Goal: Check status: Check status

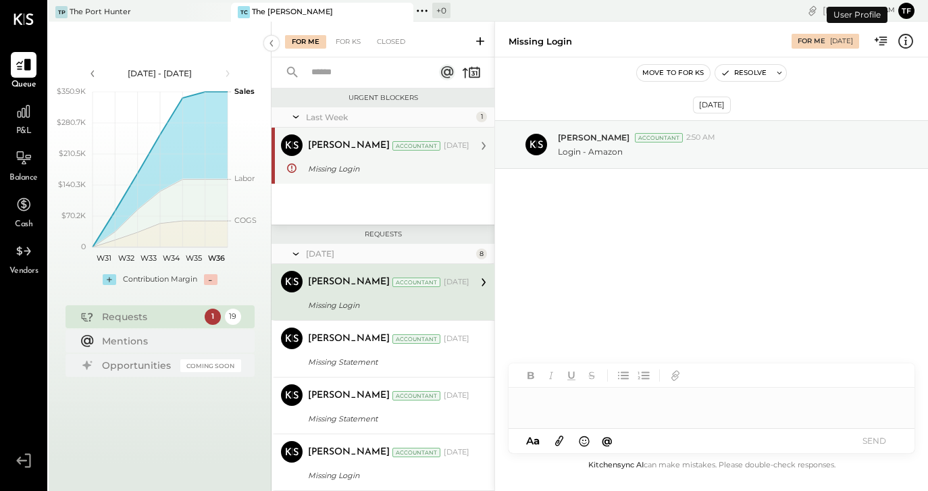
scroll to position [2, 0]
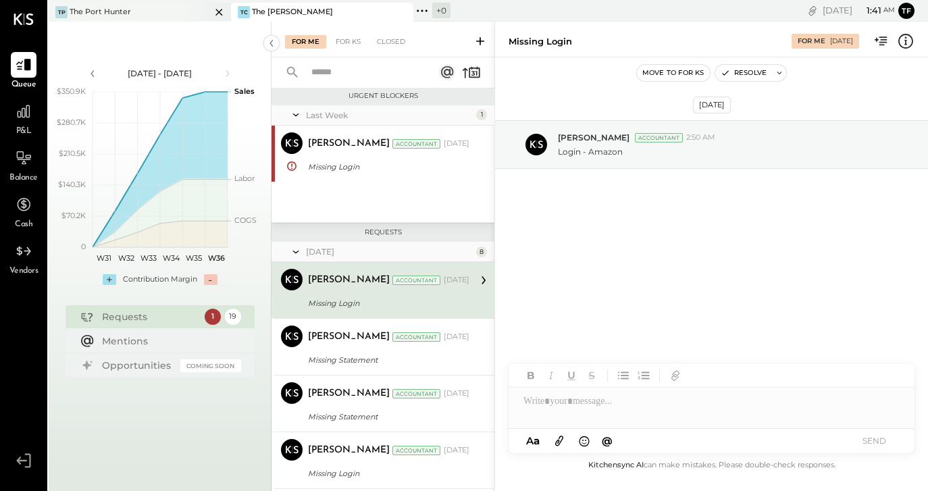
click at [158, 11] on div "TP The Port Hunter" at bounding box center [130, 12] width 162 height 12
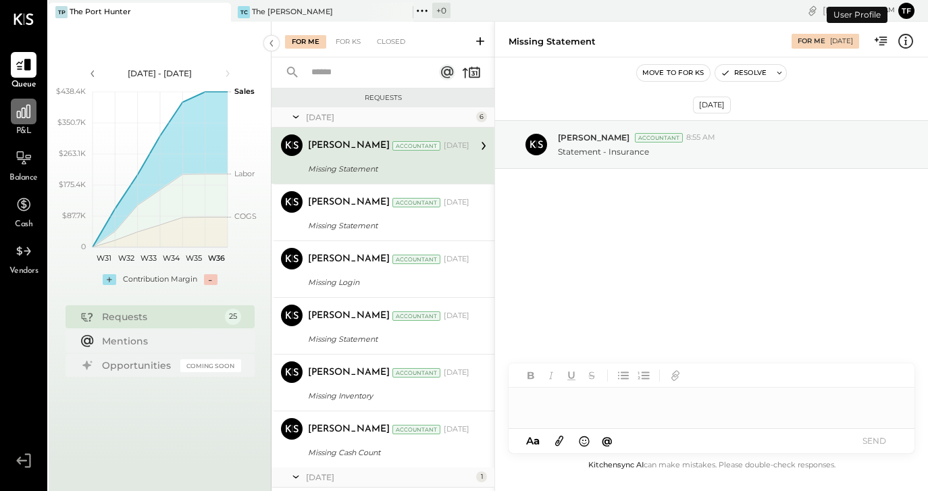
click at [32, 122] on div at bounding box center [24, 112] width 26 height 26
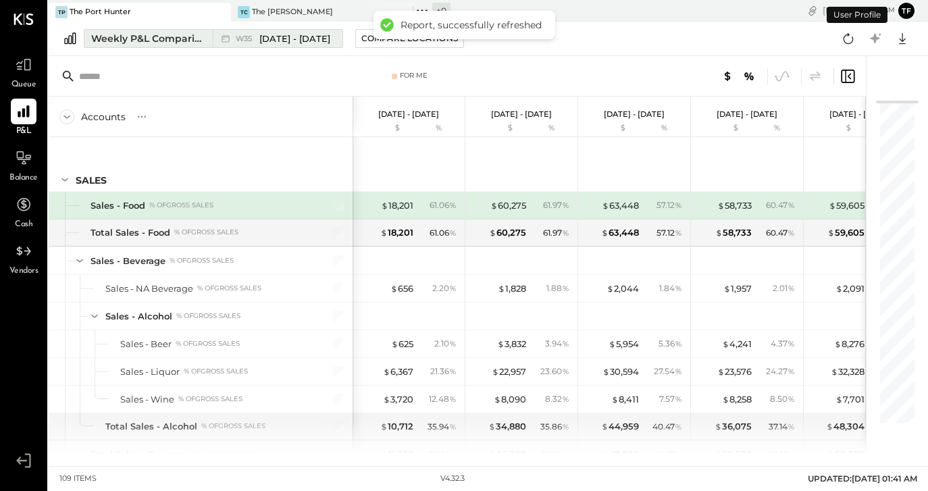
click at [179, 38] on div "Weekly P&L Comparison" at bounding box center [147, 39] width 113 height 14
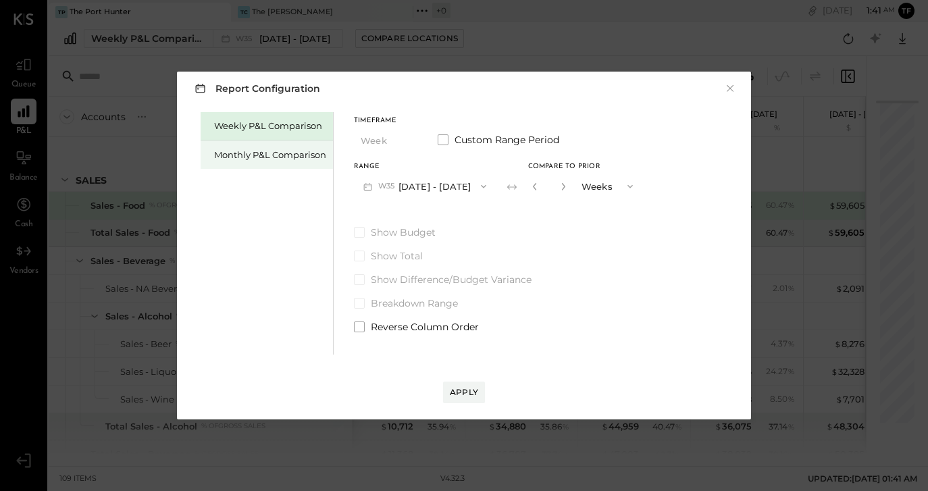
click at [297, 156] on div "Monthly P&L Comparison" at bounding box center [270, 155] width 112 height 13
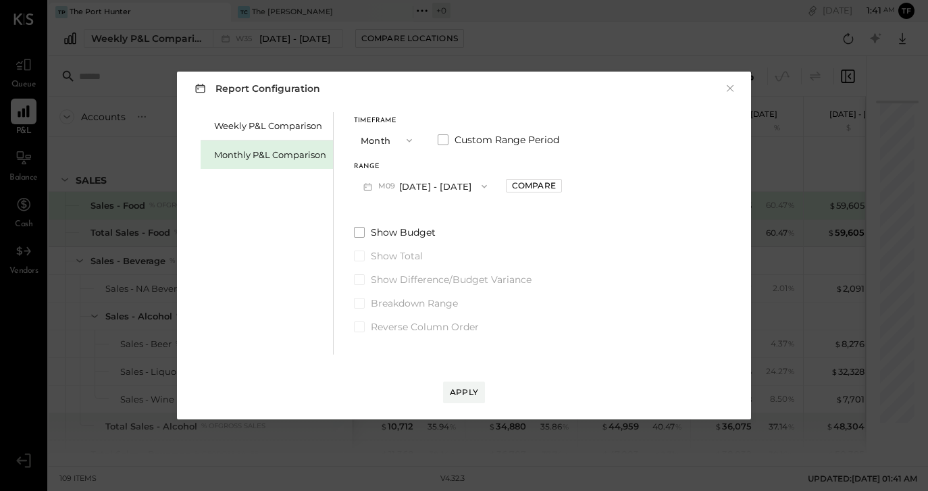
click at [403, 143] on span "button" at bounding box center [406, 140] width 18 height 11
click at [397, 211] on div "Year" at bounding box center [388, 213] width 66 height 24
click at [459, 188] on button "[DATE] - [DATE]" at bounding box center [425, 186] width 143 height 25
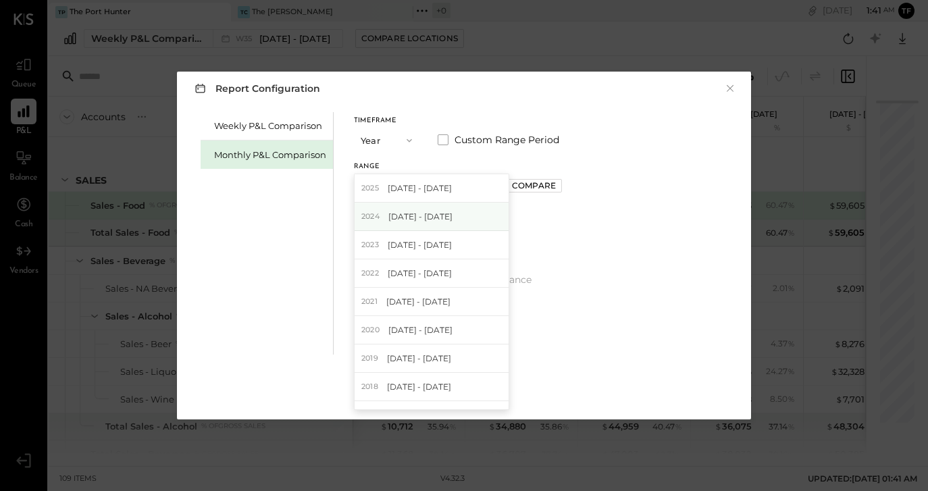
click at [453, 217] on span "[DATE] - [DATE]" at bounding box center [420, 216] width 64 height 11
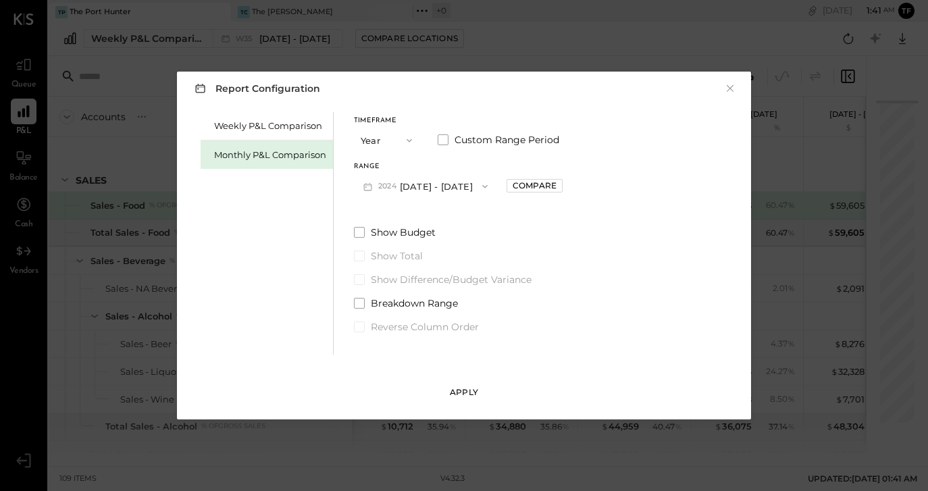
click at [468, 393] on div "Apply" at bounding box center [464, 391] width 28 height 11
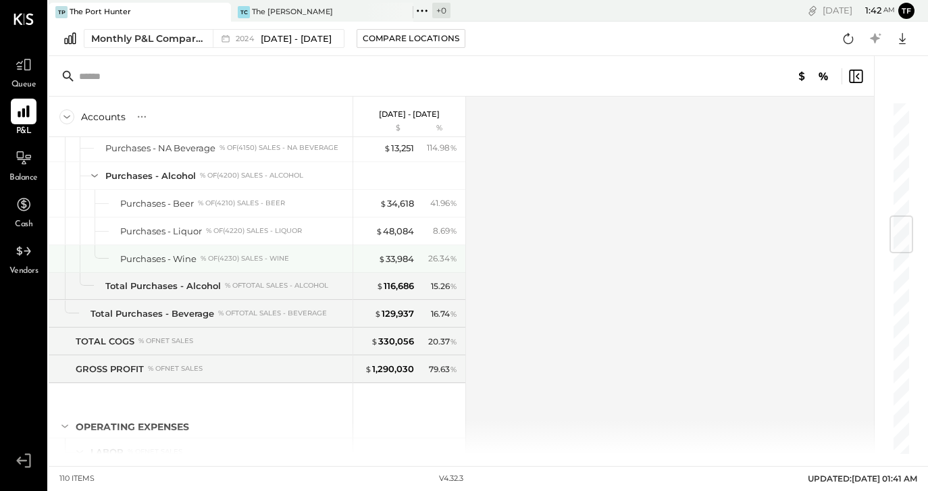
scroll to position [975, 0]
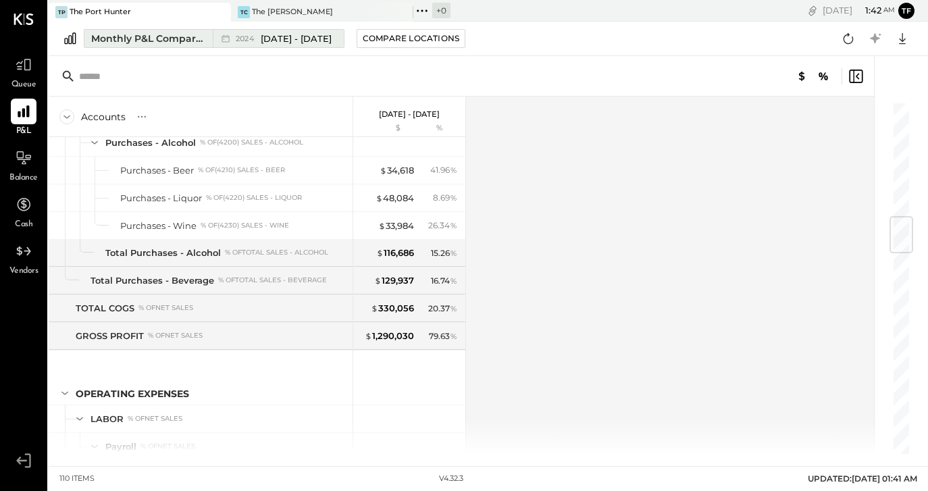
click at [294, 37] on span "[DATE] - [DATE]" at bounding box center [296, 38] width 71 height 13
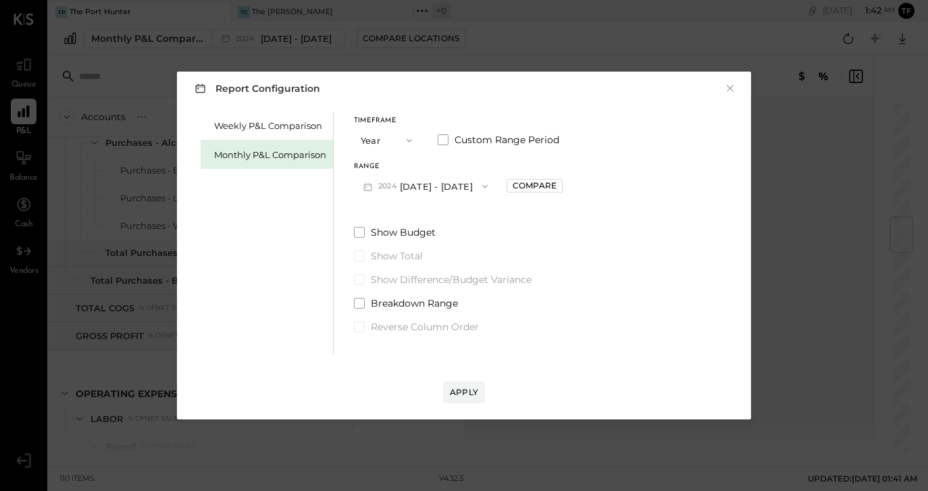
click at [431, 193] on button "[DATE] - [DATE]" at bounding box center [425, 186] width 143 height 25
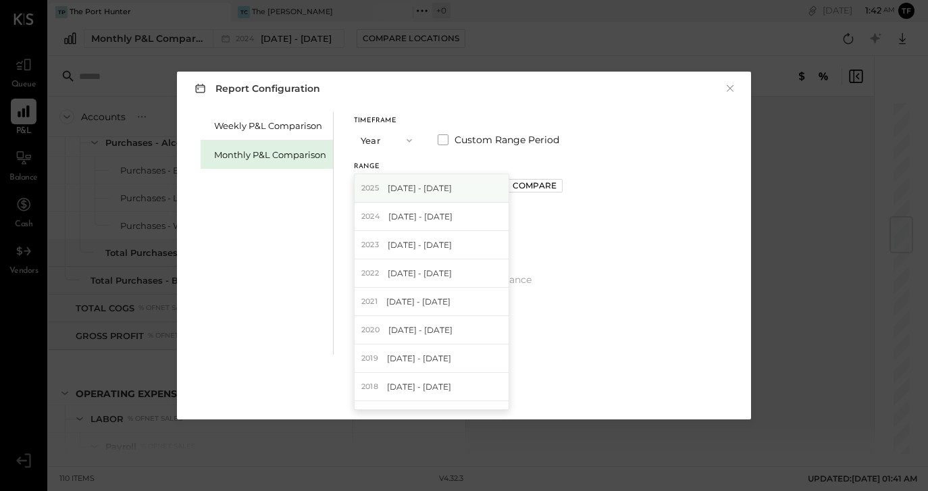
click at [434, 190] on span "[DATE] - [DATE]" at bounding box center [420, 187] width 64 height 11
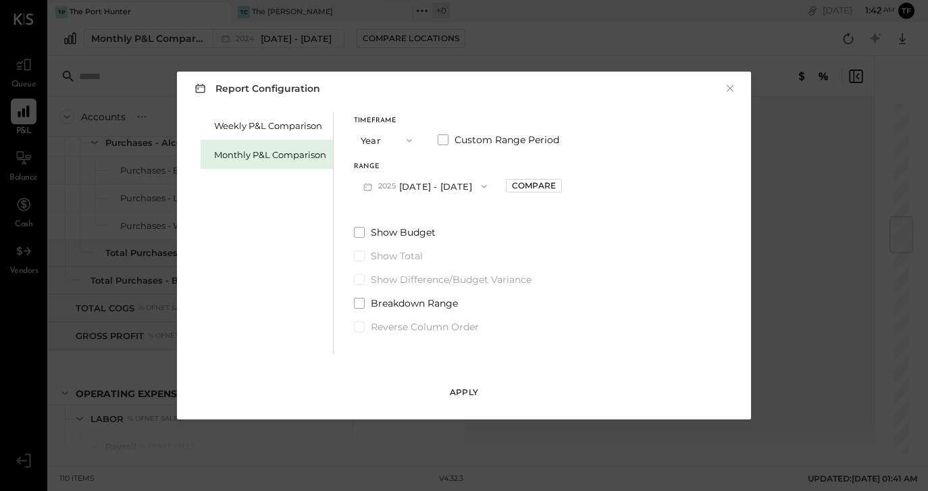
click at [451, 390] on div "Apply" at bounding box center [464, 391] width 28 height 11
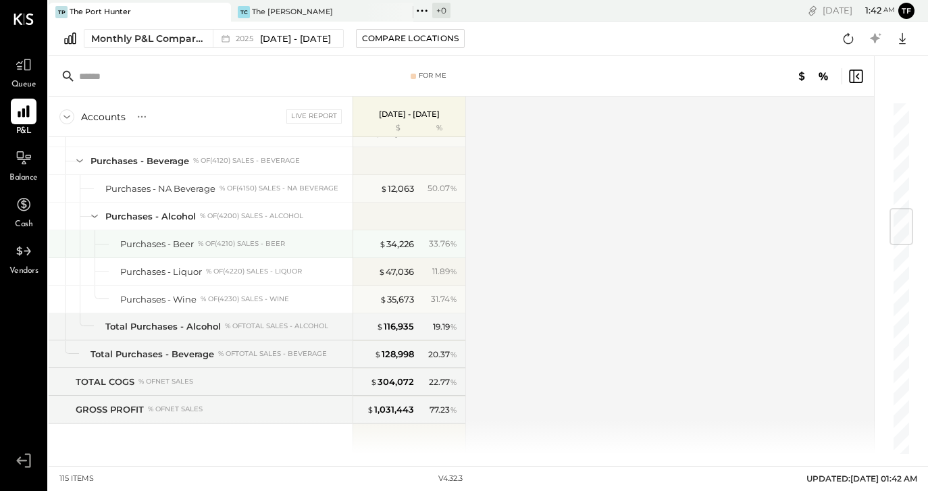
scroll to position [898, 0]
